Goal: Task Accomplishment & Management: Use online tool/utility

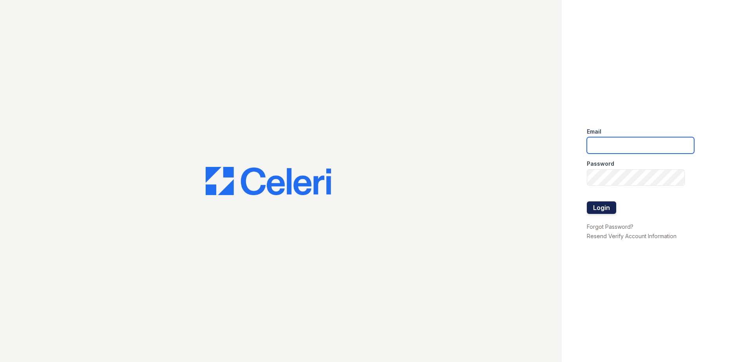
type input "[EMAIL_ADDRESS][DOMAIN_NAME]"
click at [601, 209] on button "Login" at bounding box center [601, 207] width 29 height 13
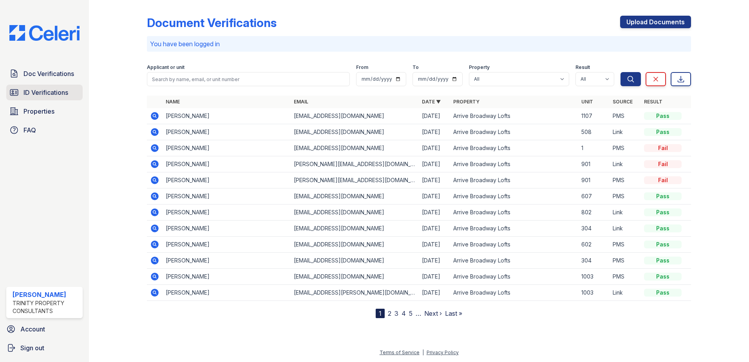
click at [48, 97] on span "ID Verifications" at bounding box center [46, 92] width 45 height 9
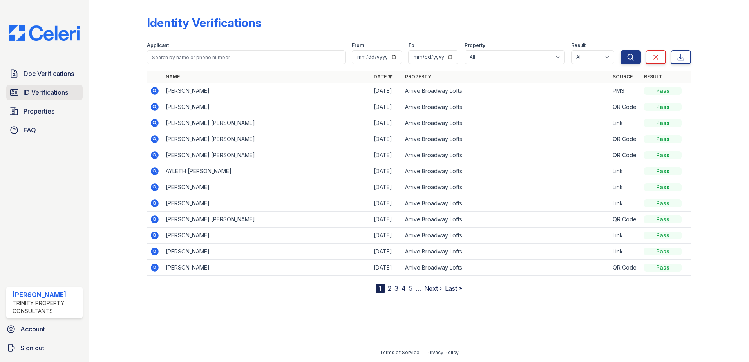
click at [47, 95] on span "ID Verifications" at bounding box center [46, 92] width 45 height 9
click at [54, 89] on span "ID Verifications" at bounding box center [46, 92] width 45 height 9
